Goal: Contribute content

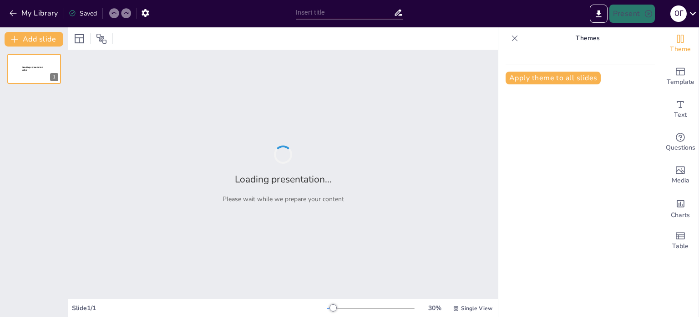
type input "Роль STEM-освіти у реалізації Цілей Сталого Розвитку"
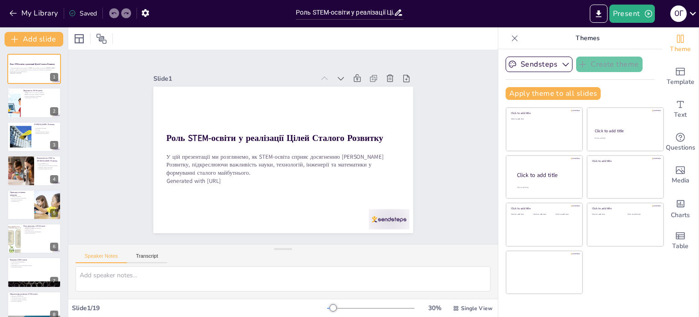
checkbox input "true"
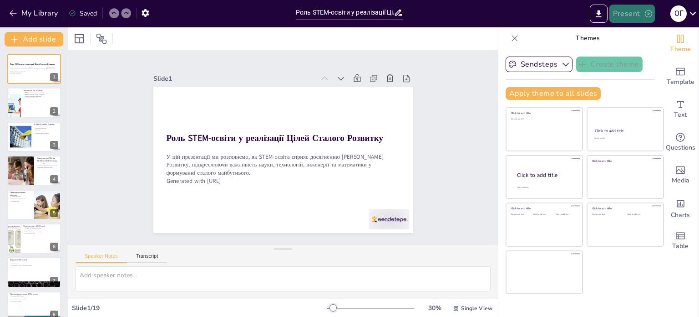
checkbox input "true"
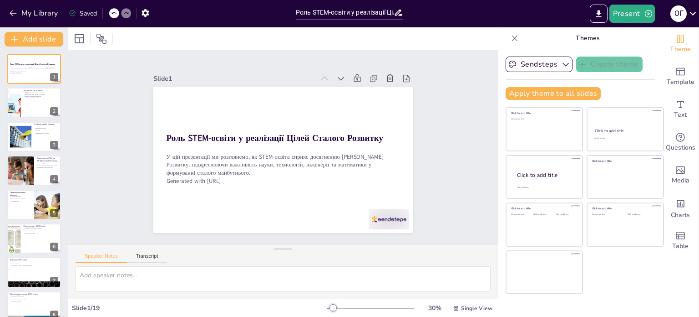
checkbox input "true"
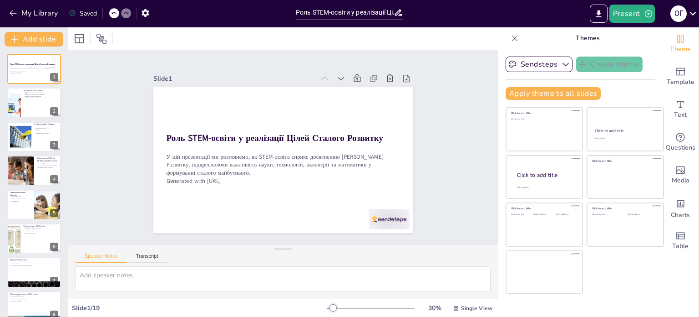
checkbox input "true"
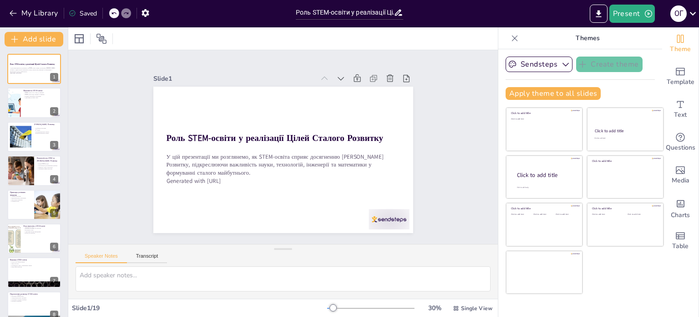
checkbox input "true"
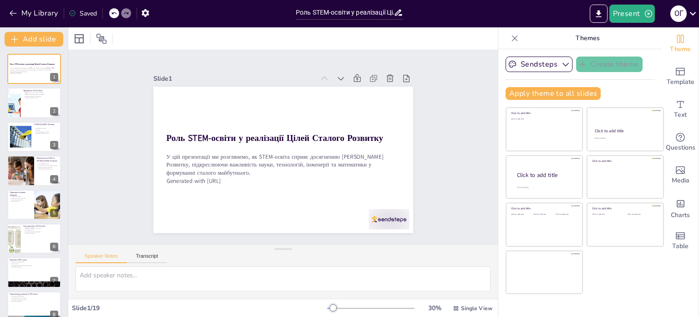
checkbox input "true"
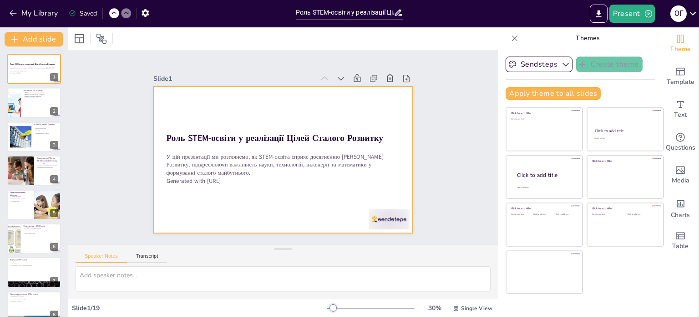
checkbox input "true"
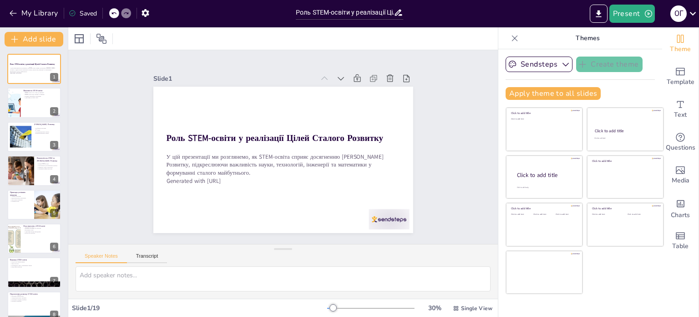
checkbox input "true"
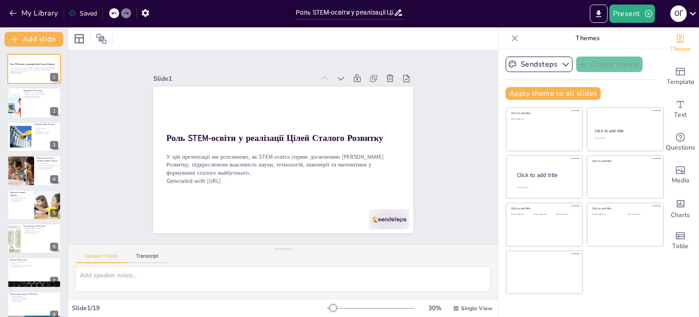
checkbox input "true"
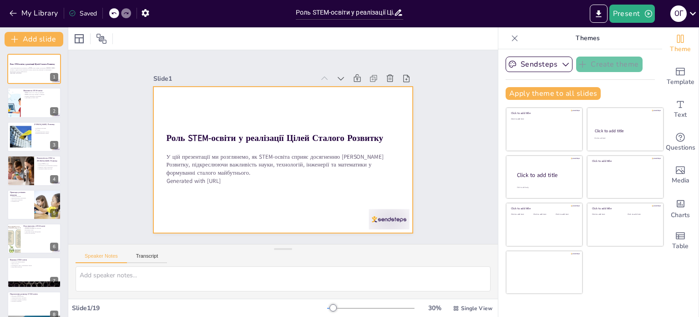
checkbox input "true"
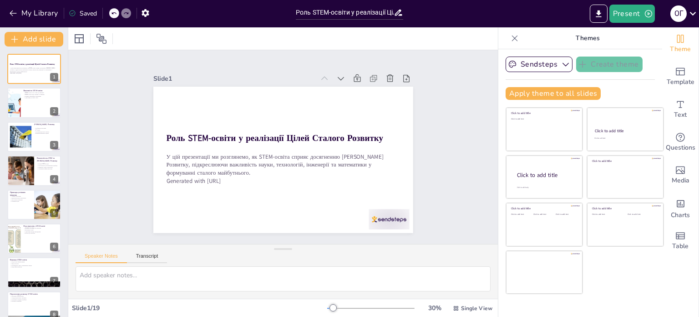
checkbox input "true"
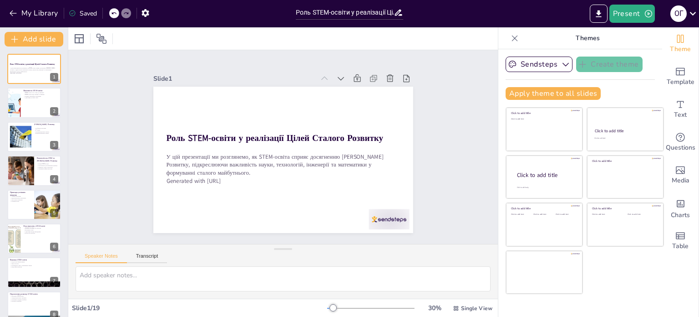
checkbox input "true"
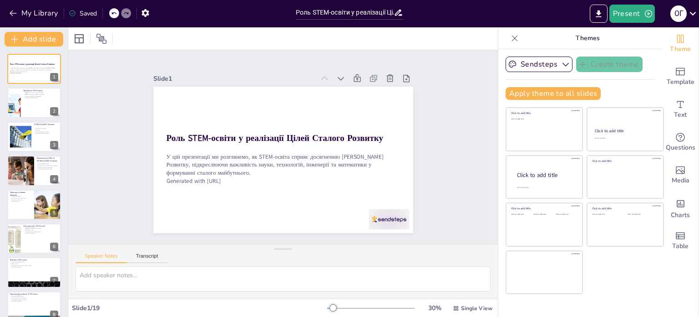
checkbox input "true"
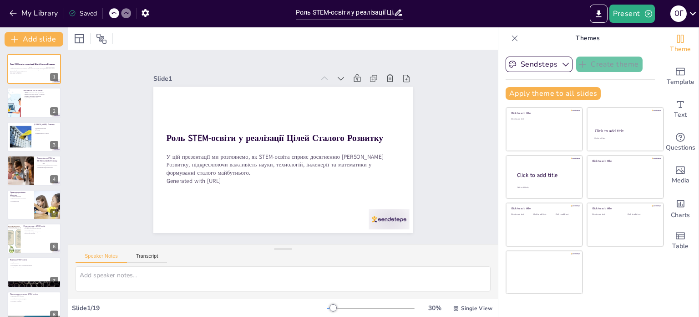
checkbox input "true"
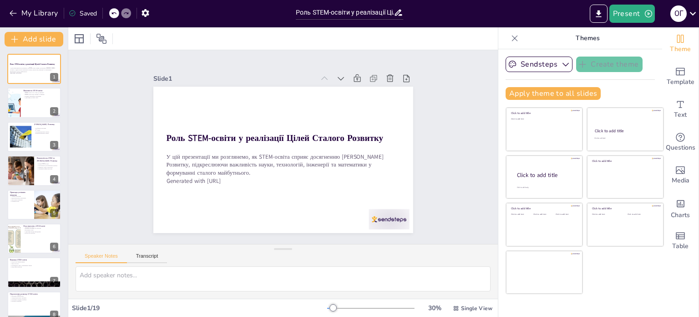
checkbox input "true"
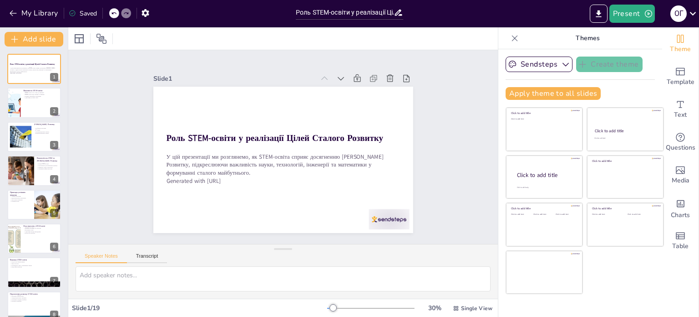
checkbox input "true"
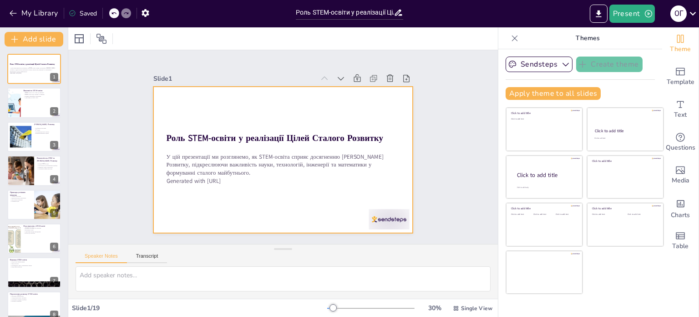
checkbox input "true"
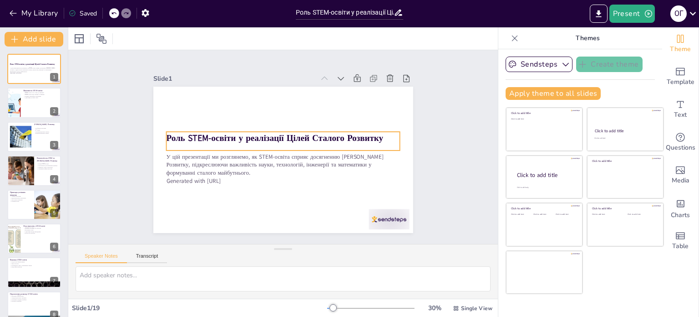
checkbox input "true"
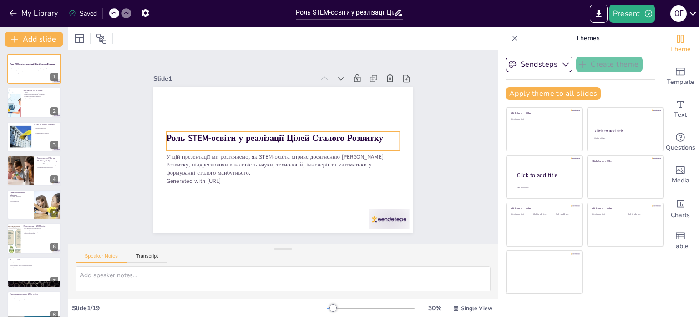
checkbox input "true"
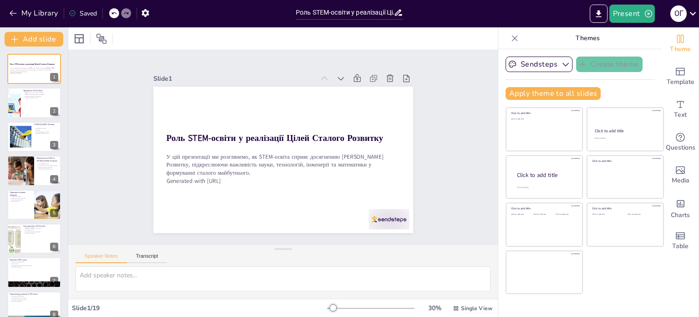
checkbox input "true"
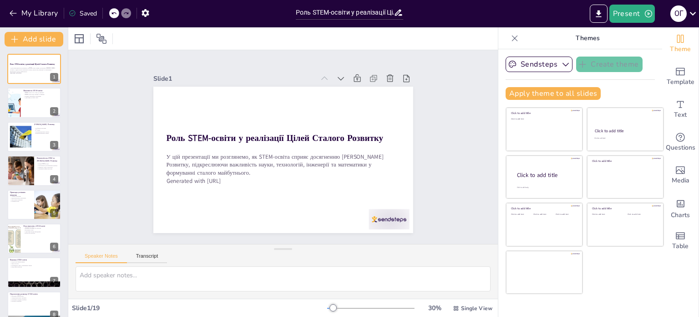
checkbox input "true"
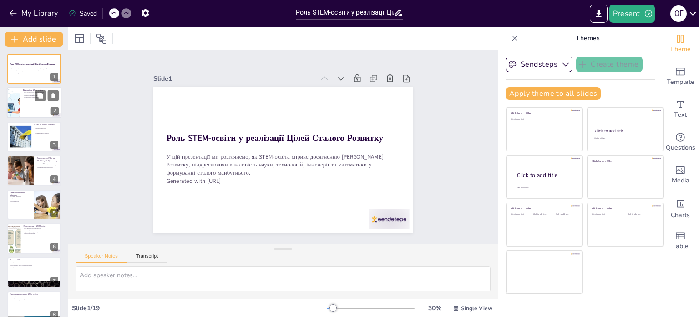
checkbox input "true"
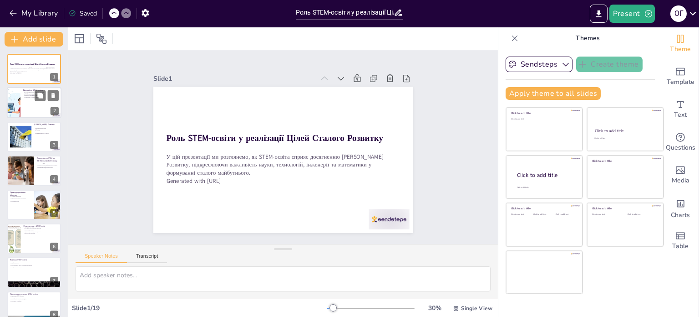
checkbox input "true"
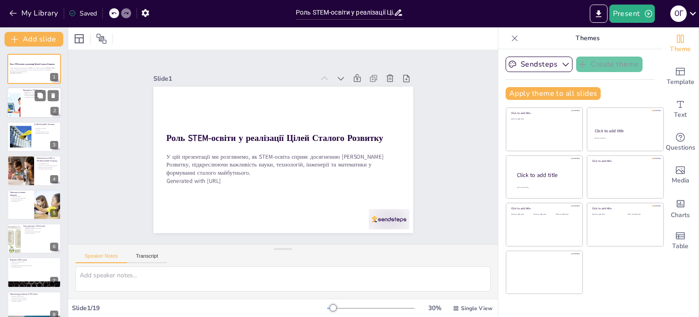
checkbox input "true"
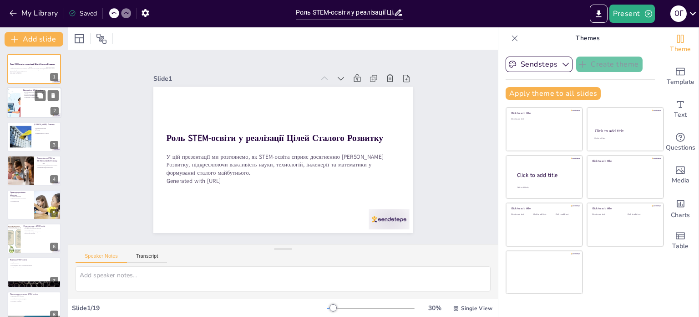
checkbox input "true"
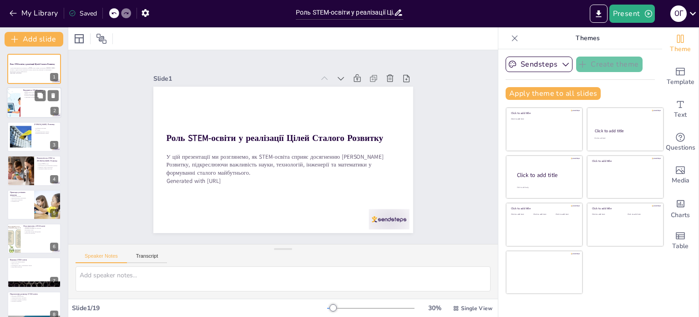
checkbox input "true"
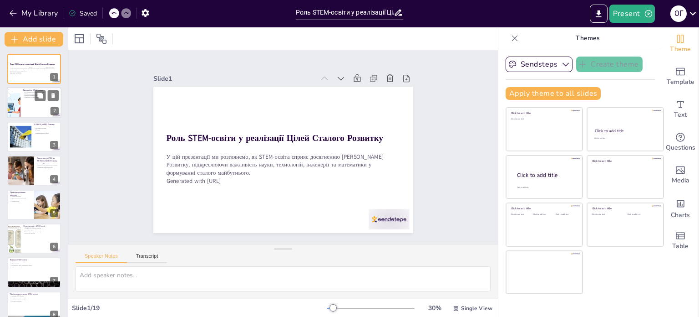
checkbox input "true"
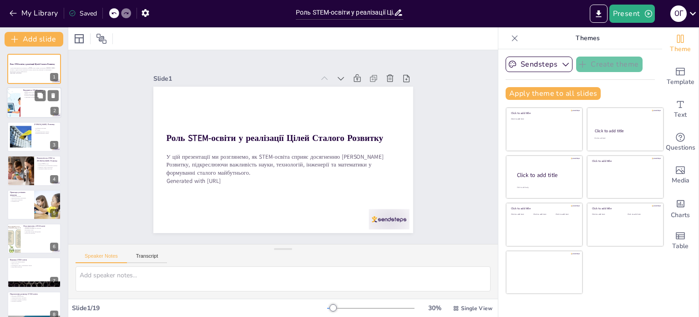
click at [30, 98] on div at bounding box center [34, 102] width 55 height 31
type textarea "LORE-ipsumd sitam conse ad elitsedd, eiu temp incididunt u laboreetdolo magna. …"
checkbox input "true"
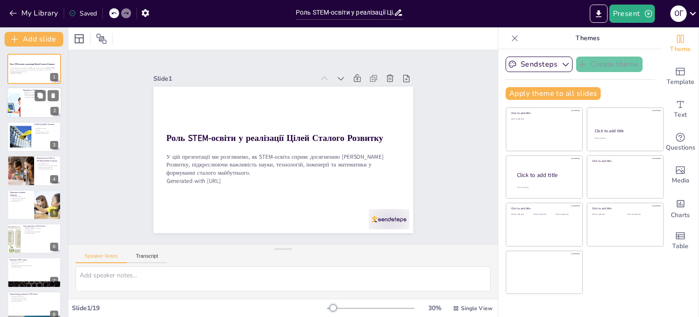
checkbox input "true"
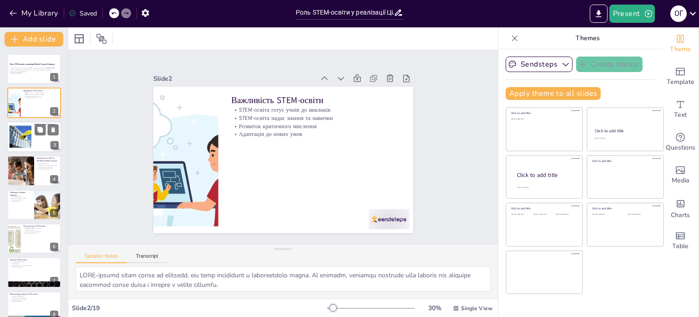
checkbox input "true"
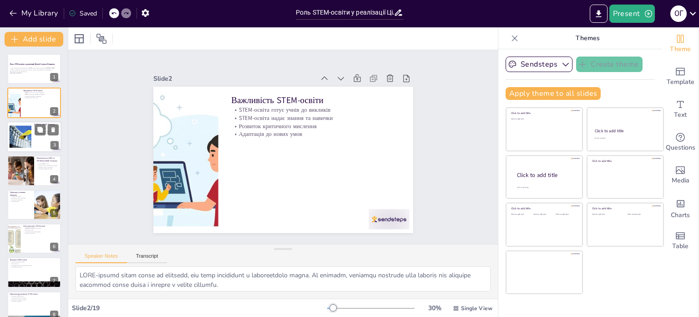
checkbox input "true"
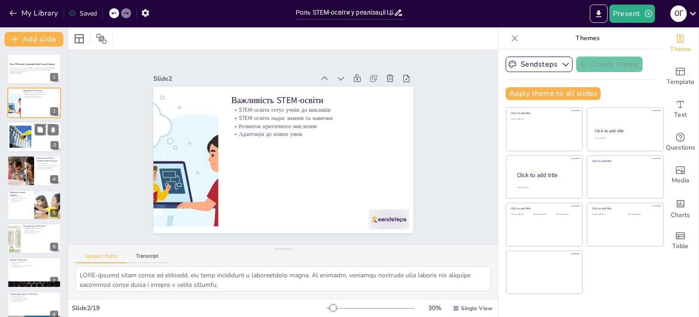
click at [33, 140] on div at bounding box center [34, 136] width 55 height 31
type textarea "Loremipsu dolorsit Ametc Adipisc Elitsedd eiusmod temporin utlabo etdo magna al…"
checkbox input "true"
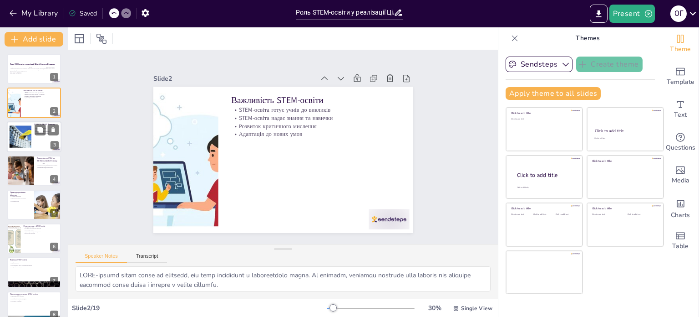
checkbox input "true"
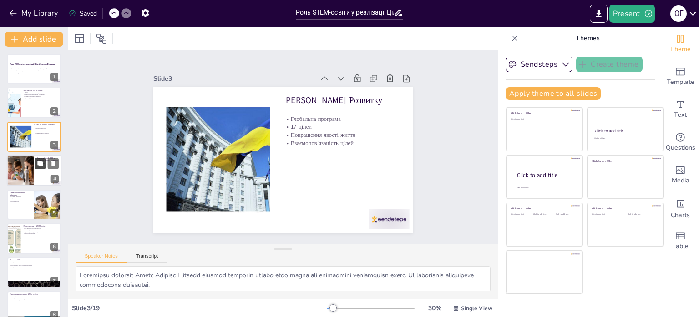
checkbox input "true"
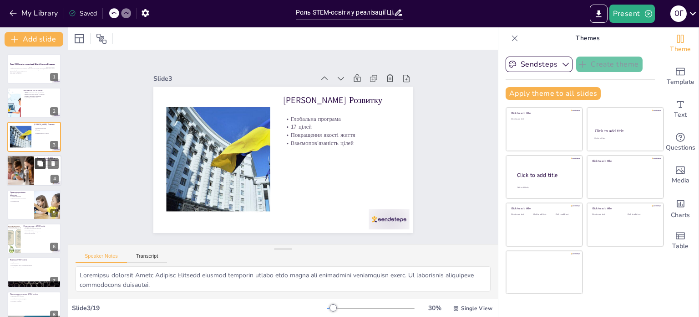
checkbox input "true"
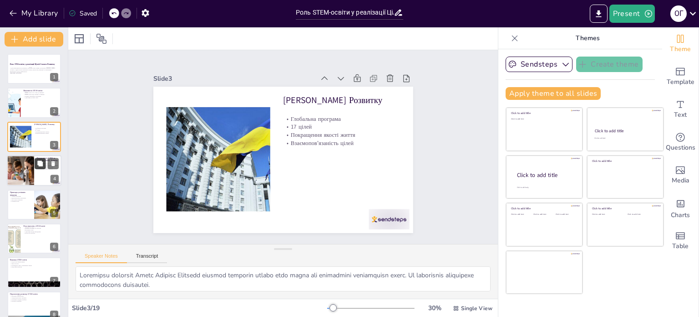
checkbox input "true"
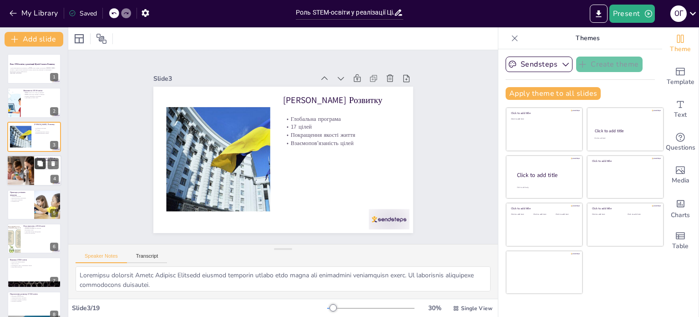
click at [35, 167] on button at bounding box center [40, 163] width 11 height 11
type textarea "Lorem IPSU-dolors am Cons Adipisc Elitsedd e temporin, utlabore etdo magnaaliqu…"
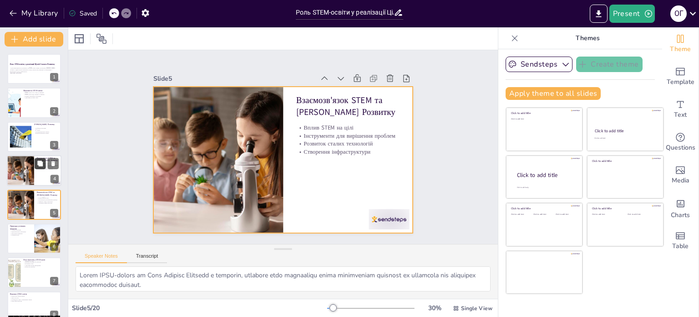
scroll to position [23, 0]
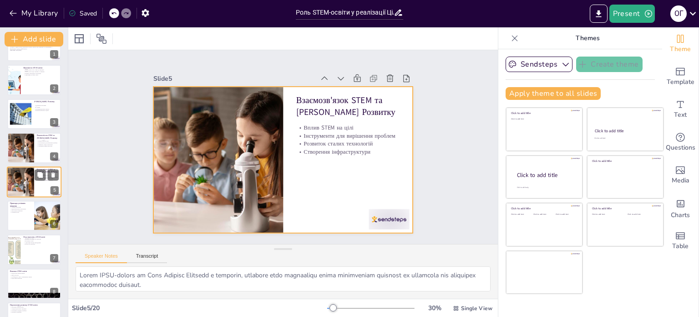
checkbox input "true"
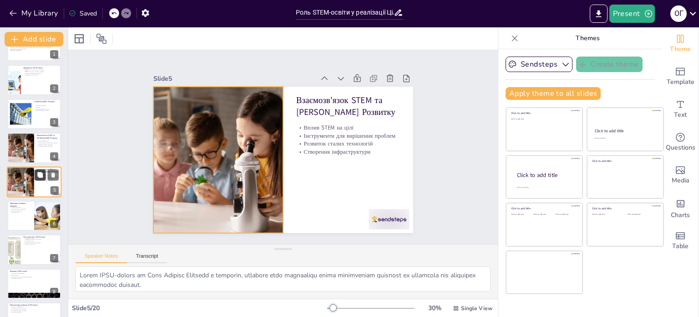
checkbox input "true"
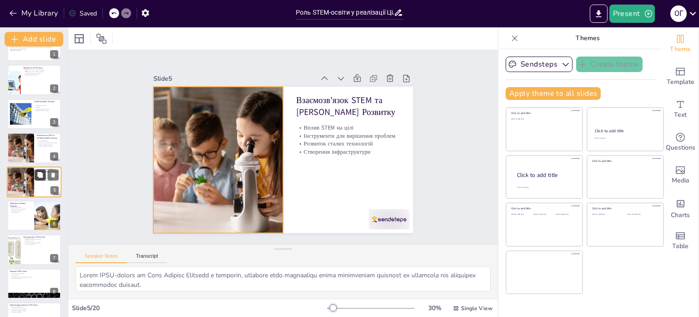
checkbox input "true"
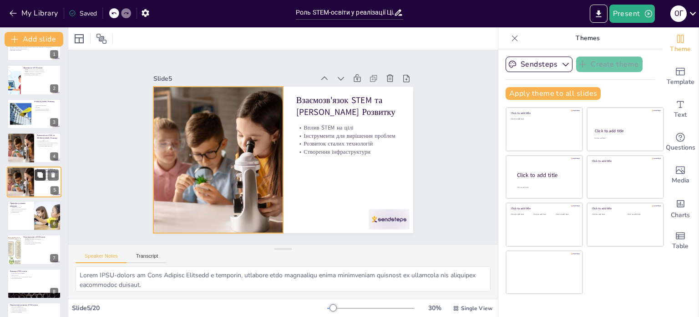
checkbox input "true"
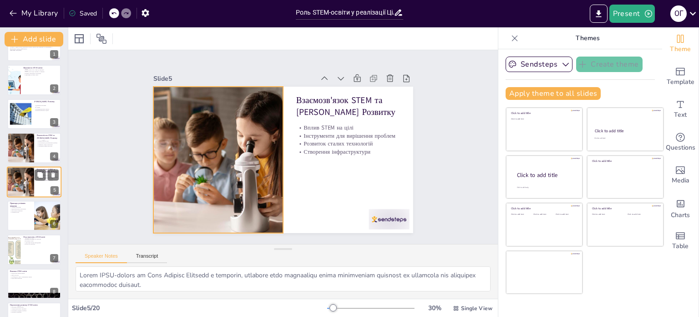
checkbox input "true"
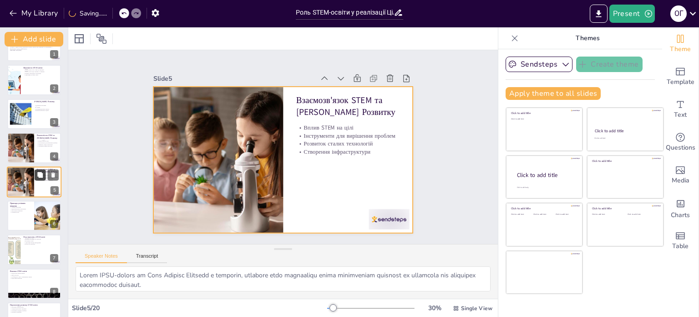
checkbox input "true"
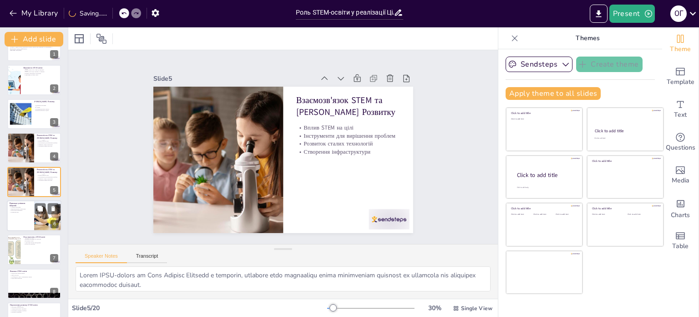
click at [35, 213] on div at bounding box center [47, 208] width 24 height 11
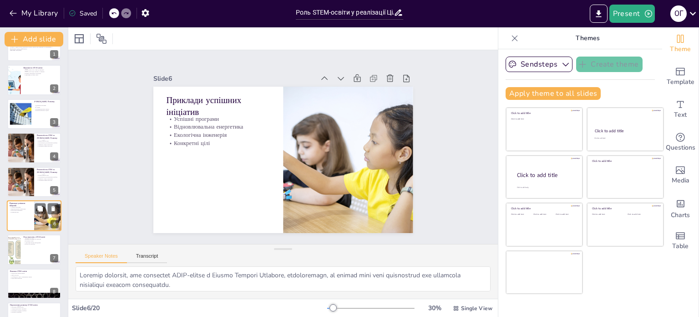
scroll to position [56, 0]
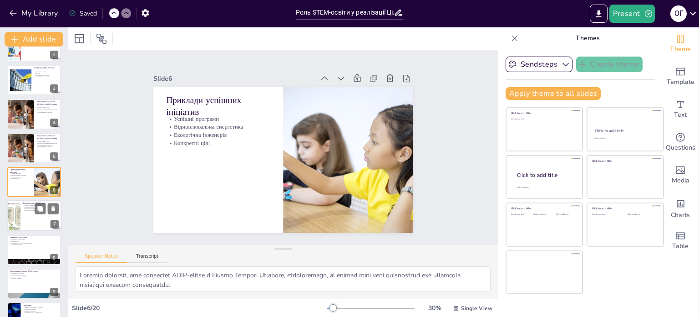
click at [24, 214] on div at bounding box center [34, 215] width 55 height 31
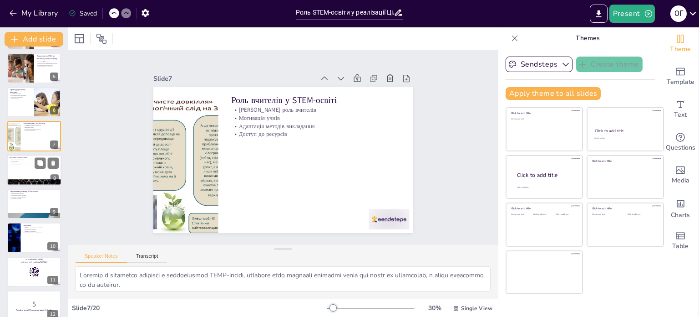
scroll to position [182, 0]
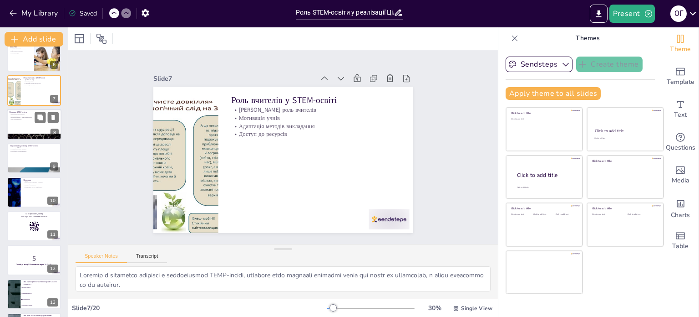
click at [29, 120] on div at bounding box center [34, 124] width 55 height 31
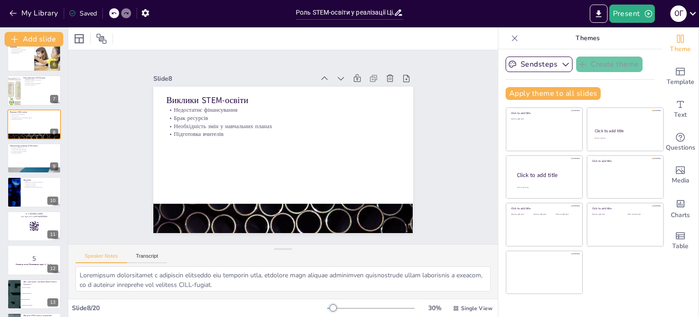
scroll to position [124, 0]
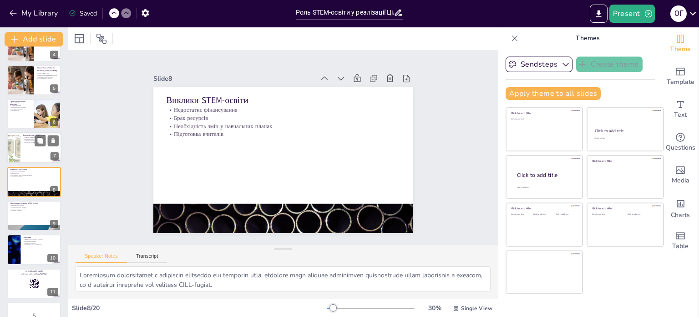
click at [26, 153] on div at bounding box center [34, 148] width 55 height 31
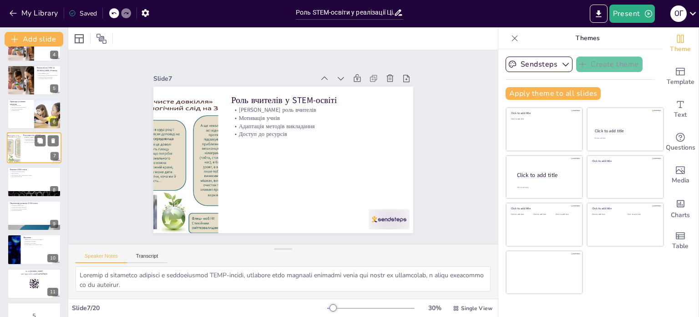
scroll to position [91, 0]
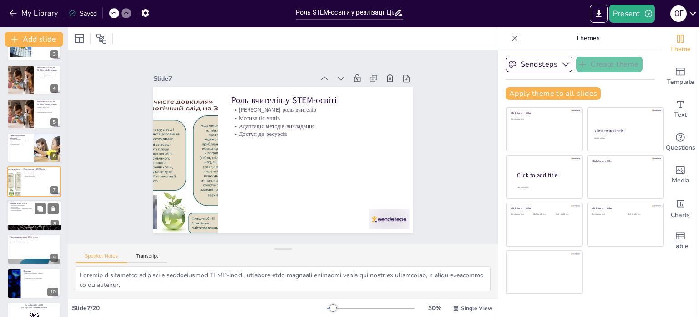
click at [29, 211] on div at bounding box center [34, 215] width 55 height 31
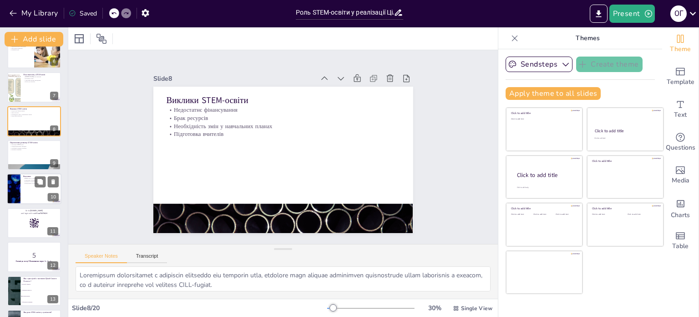
scroll to position [215, 0]
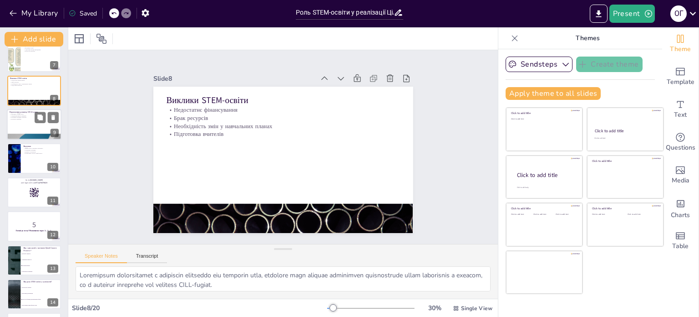
click at [26, 112] on p "Перспективи розвитку STEM-освіти" at bounding box center [34, 112] width 49 height 3
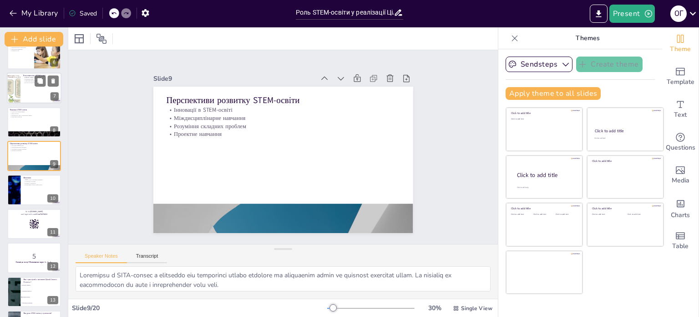
scroll to position [204, 0]
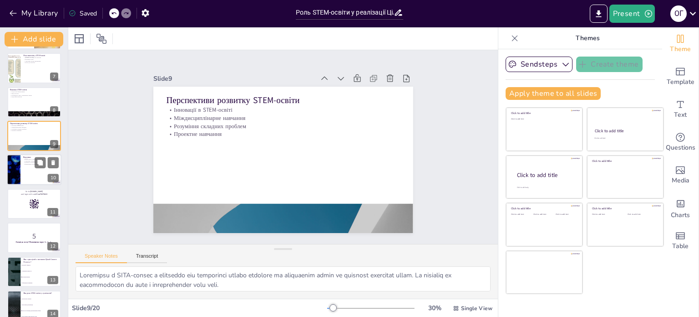
click at [30, 165] on div at bounding box center [34, 169] width 55 height 31
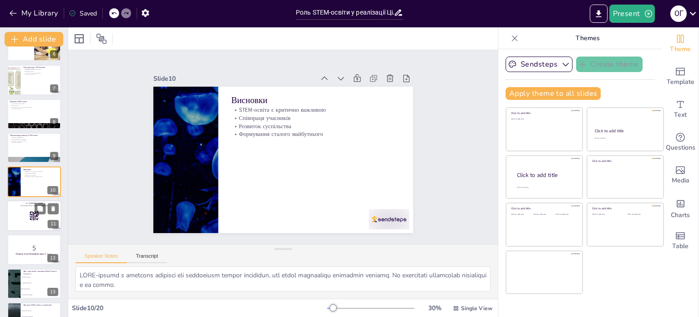
scroll to position [283, 0]
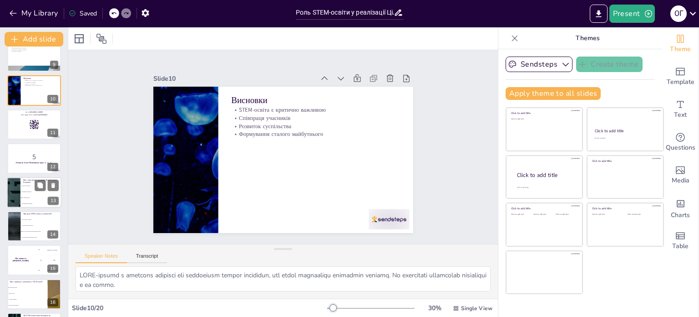
click at [27, 180] on p "Яка з цих цілей є частиною Цілей Сталого Розвитку?" at bounding box center [41, 180] width 36 height 5
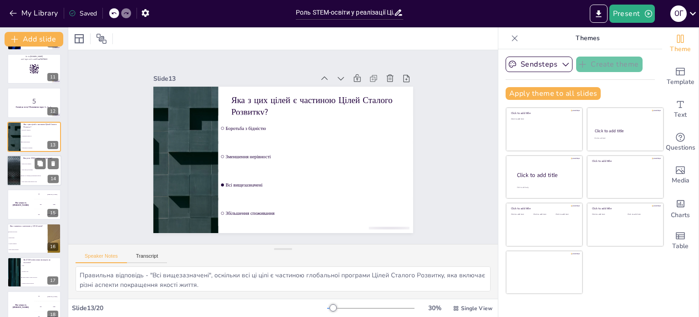
scroll to position [418, 0]
